Goal: Transaction & Acquisition: Register for event/course

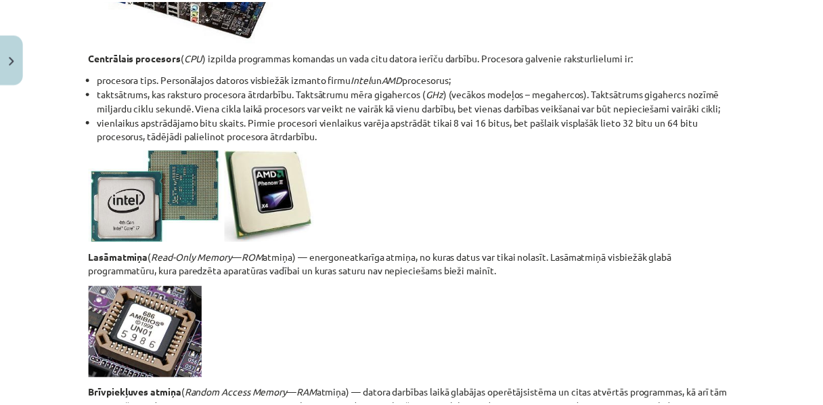
scroll to position [1979, 0]
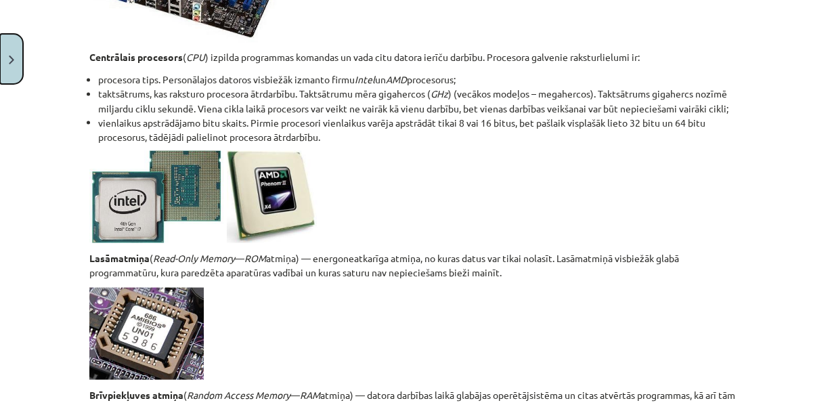
click at [7, 46] on button "Close" at bounding box center [11, 59] width 23 height 50
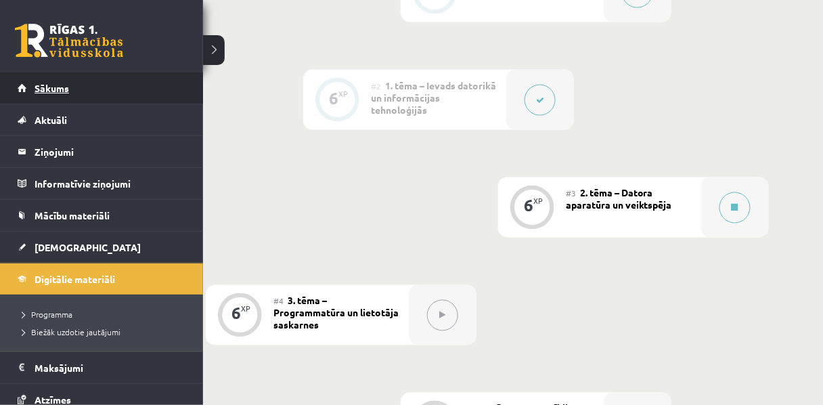
click at [58, 87] on span "Sākums" at bounding box center [52, 88] width 35 height 12
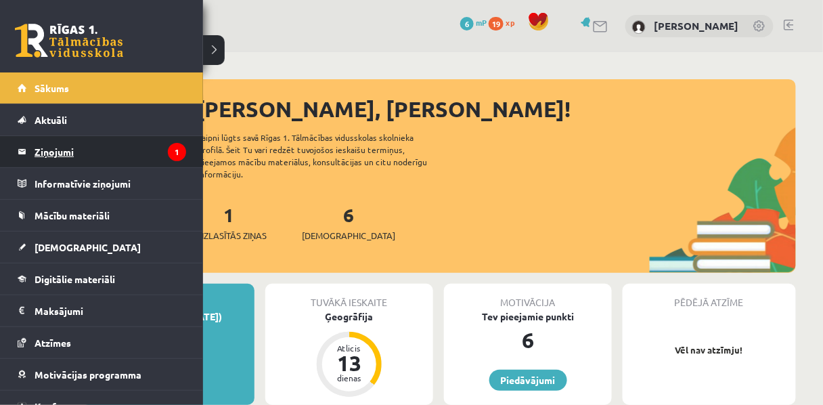
click at [61, 160] on legend "Ziņojumi 1" at bounding box center [111, 151] width 152 height 31
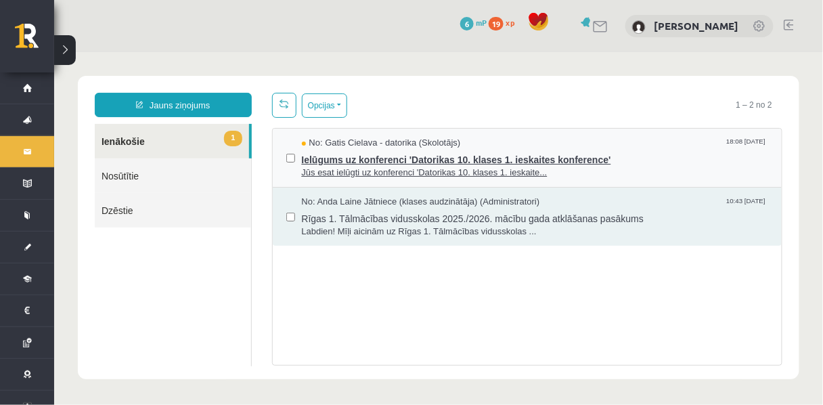
click at [347, 166] on span "Ielūgums uz konferenci 'Datorikas 10. klases 1. ieskaites konference'" at bounding box center [534, 157] width 467 height 17
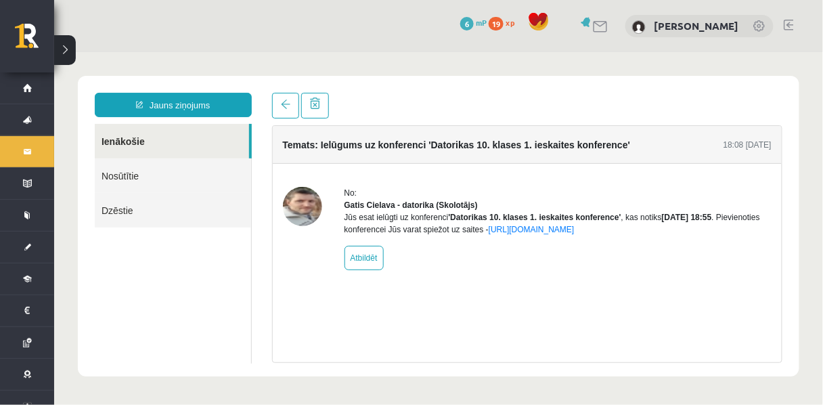
click at [309, 208] on img at bounding box center [301, 205] width 39 height 39
click at [297, 219] on img at bounding box center [301, 205] width 39 height 39
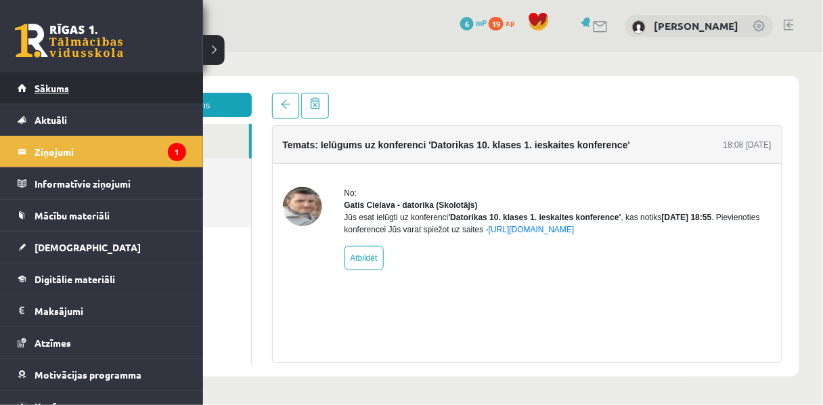
click at [52, 94] on link "Sākums" at bounding box center [102, 87] width 169 height 31
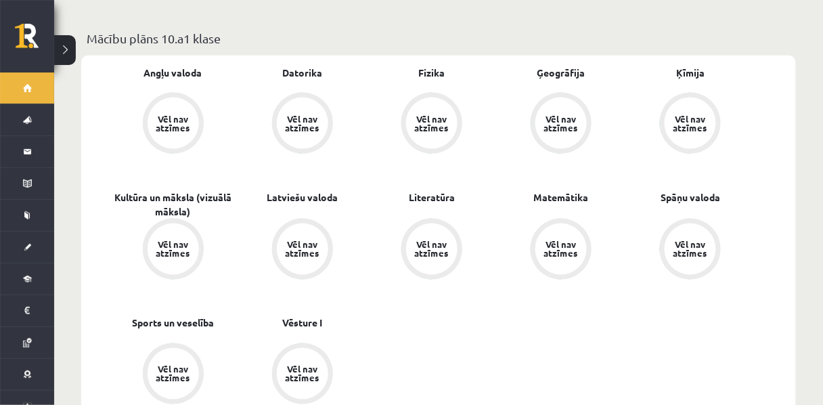
scroll to position [404, 0]
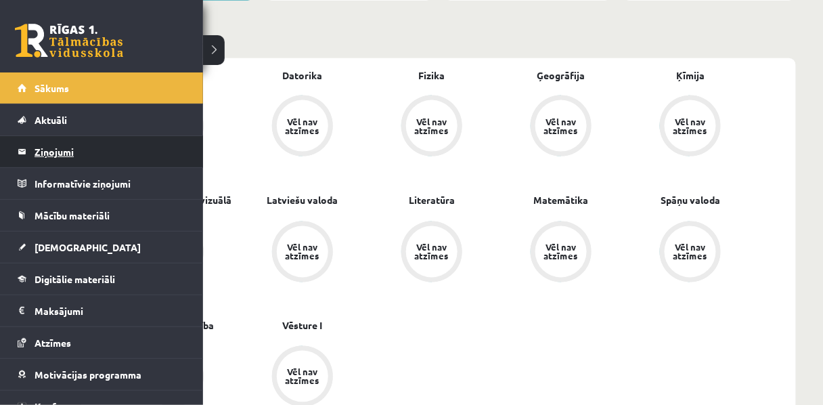
click at [49, 152] on legend "Ziņojumi 0" at bounding box center [111, 151] width 152 height 31
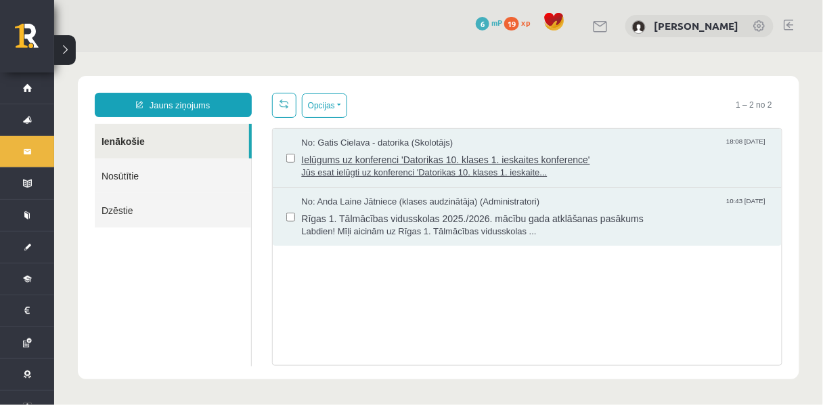
click at [415, 171] on span "Jūs esat ielūgti uz konferenci 'Datorikas 10. klases 1. ieskaite..." at bounding box center [534, 172] width 467 height 13
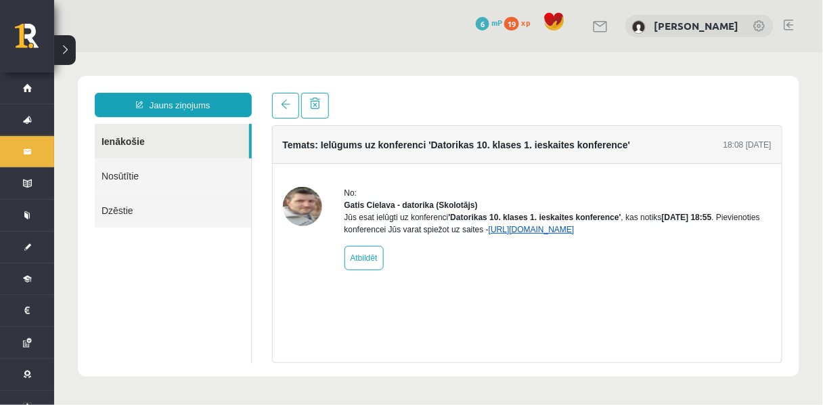
click at [488, 234] on link "https://eskola.r1tv.lv/conferences/4490/join" at bounding box center [531, 228] width 86 height 9
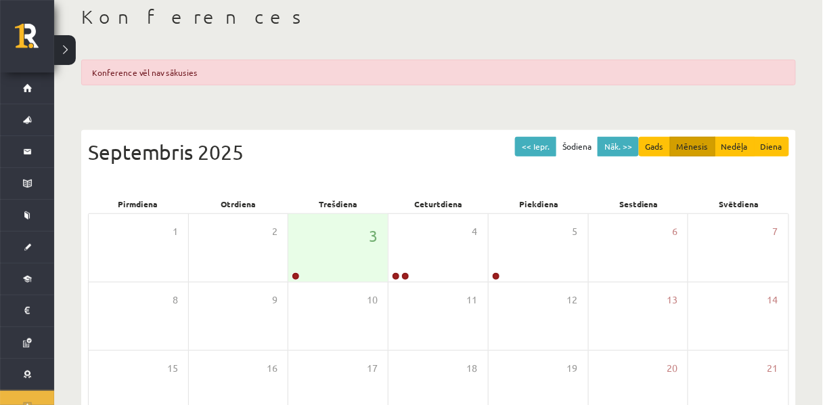
scroll to position [74, 0]
click at [348, 265] on div "3" at bounding box center [338, 247] width 100 height 68
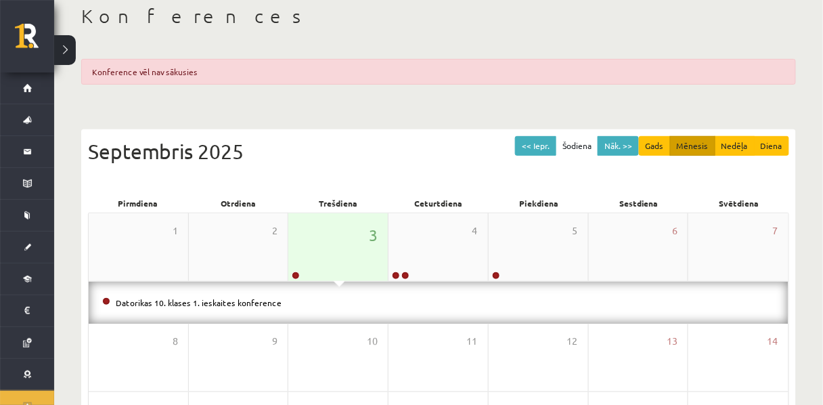
click at [340, 264] on div "3" at bounding box center [338, 247] width 100 height 68
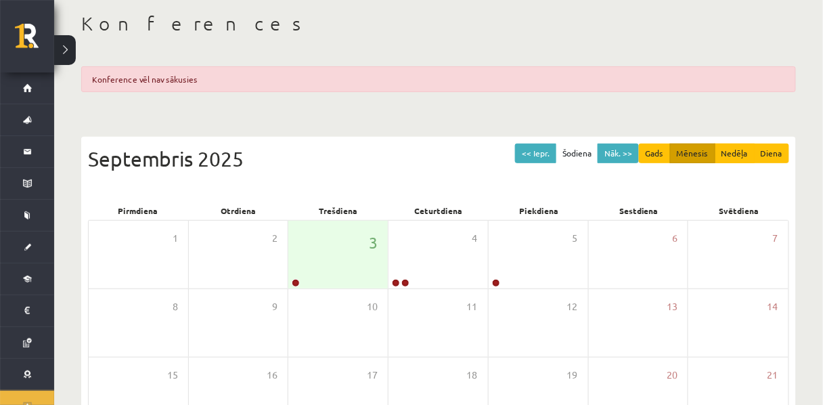
scroll to position [67, 0]
drag, startPoint x: 102, startPoint y: 80, endPoint x: 231, endPoint y: 100, distance: 130.8
click at [234, 92] on div "Konference vēl nav sākusies" at bounding box center [438, 79] width 715 height 26
click at [239, 123] on div "Konferences Konference vēl nav sākusies << Iepr. Šodiena Nāk. >> Gads Mēnesis N…" at bounding box center [438, 308] width 769 height 647
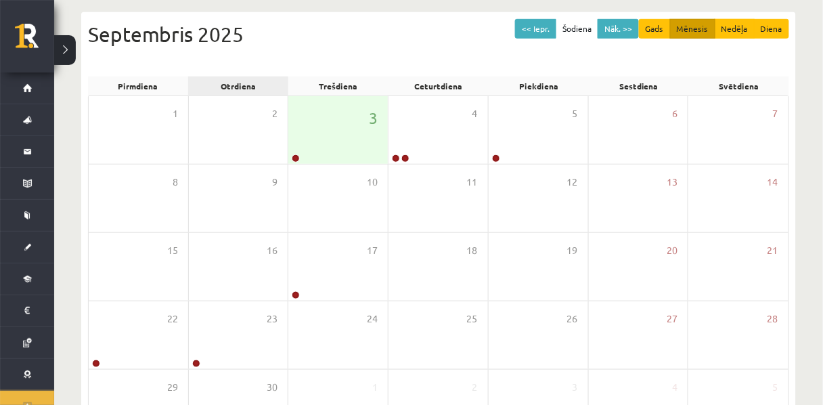
scroll to position [197, 0]
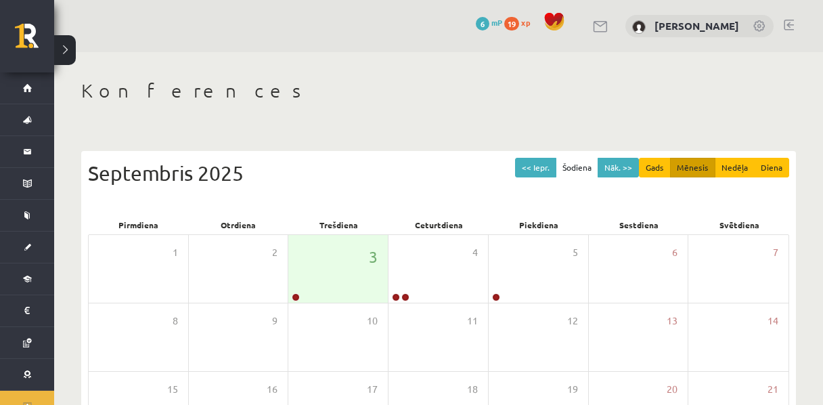
scroll to position [139, 0]
click at [341, 284] on div "3" at bounding box center [338, 269] width 100 height 68
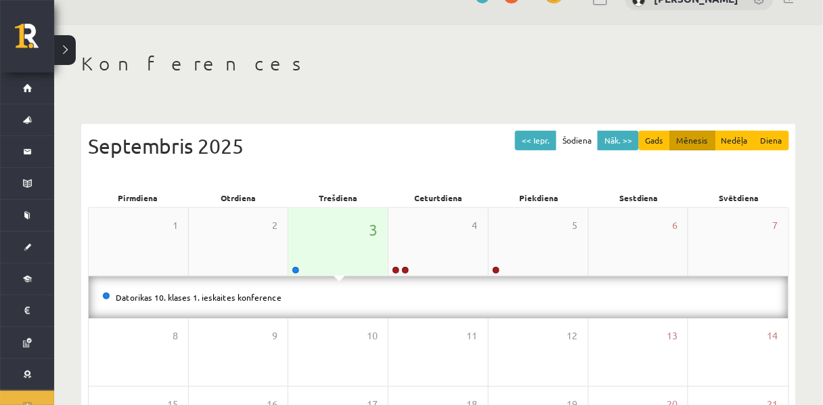
scroll to position [49, 0]
